Goal: Transaction & Acquisition: Purchase product/service

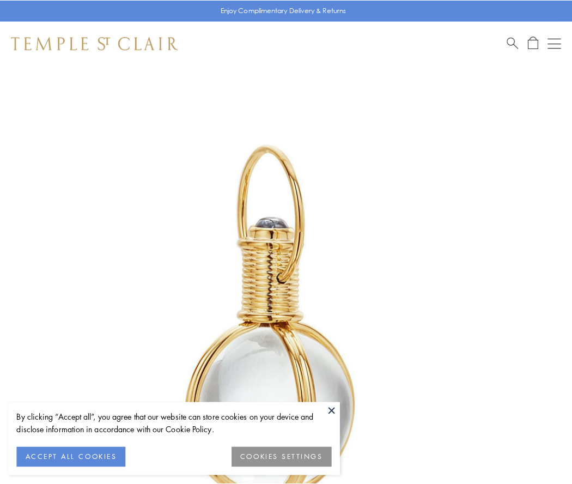
scroll to position [284, 0]
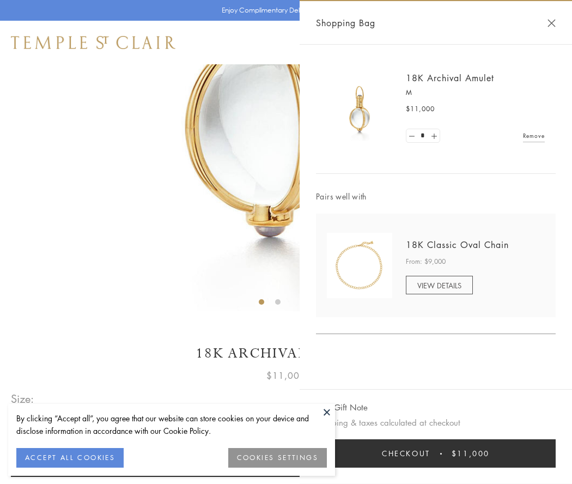
click at [436, 453] on button "Checkout $11,000" at bounding box center [436, 453] width 240 height 28
